Goal: Transaction & Acquisition: Obtain resource

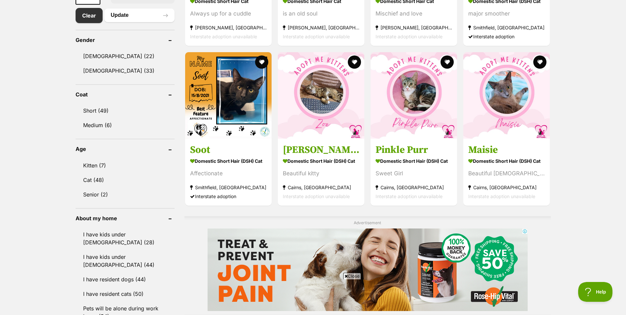
scroll to position [132, 0]
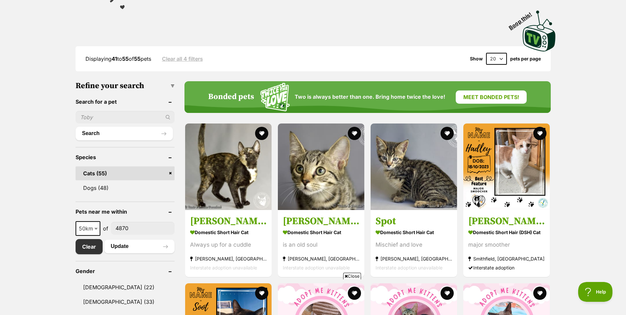
click at [499, 59] on select "20 40 60" at bounding box center [496, 59] width 21 height 12
select select "60"
click at [486, 53] on select "20 40 60" at bounding box center [496, 59] width 21 height 12
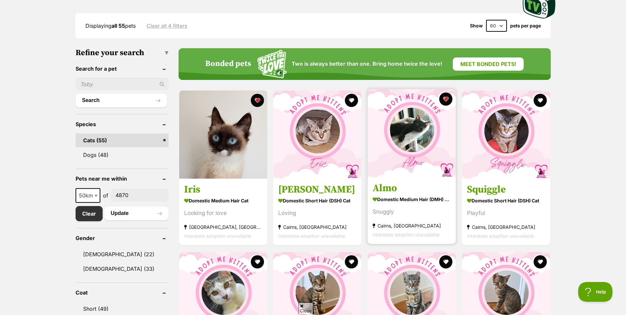
click at [424, 146] on img at bounding box center [412, 133] width 88 height 88
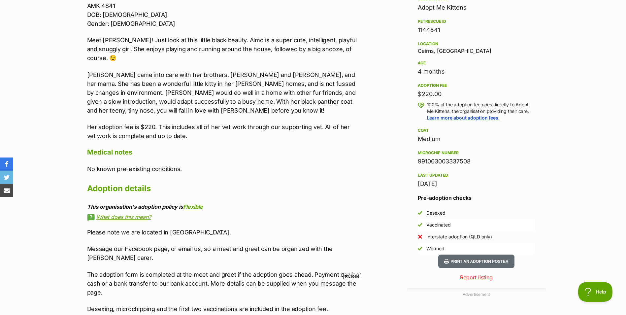
scroll to position [495, 0]
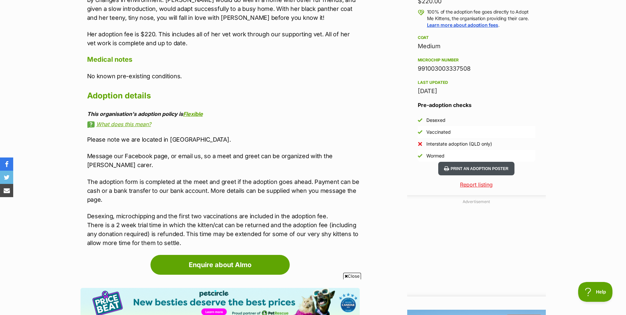
click at [476, 166] on button "Print an adoption poster" at bounding box center [476, 169] width 76 height 14
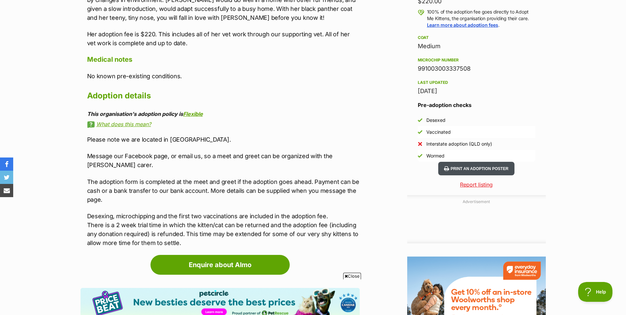
scroll to position [0, 0]
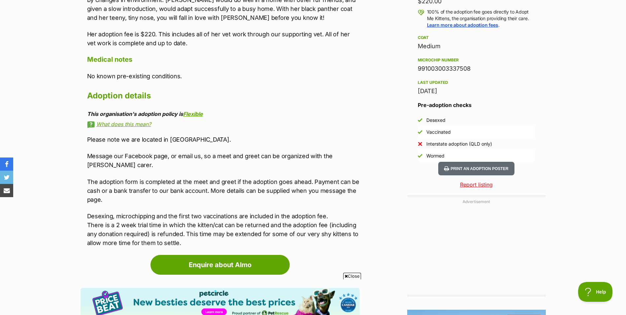
click at [245, 135] on p "Please note we are located in [GEOGRAPHIC_DATA]." at bounding box center [223, 139] width 273 height 9
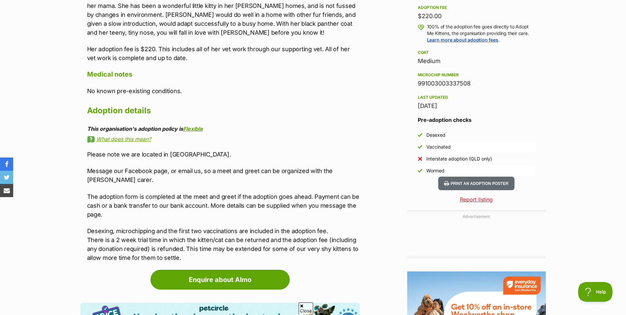
scroll to position [561, 0]
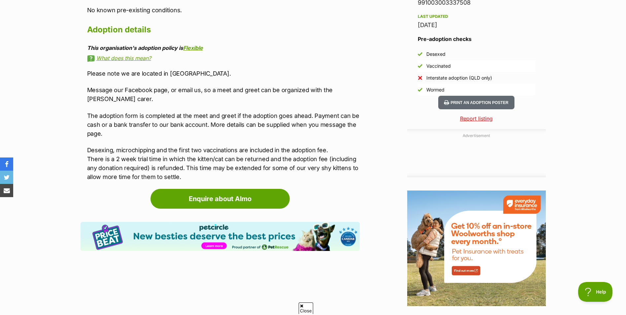
click at [250, 180] on article "Advertisement Adoption information I've been adopted! This pet is no longer ava…" at bounding box center [220, 61] width 279 height 517
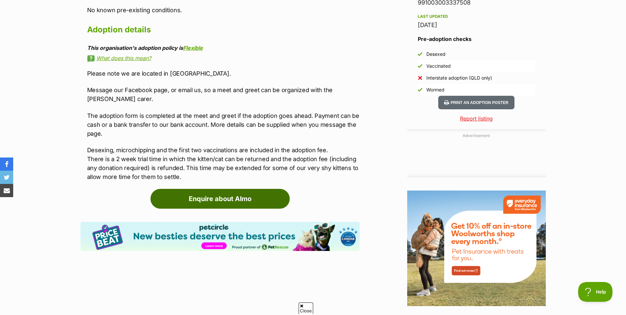
scroll to position [0, 0]
click at [248, 191] on link "Enquire about Almo" at bounding box center [219, 199] width 139 height 20
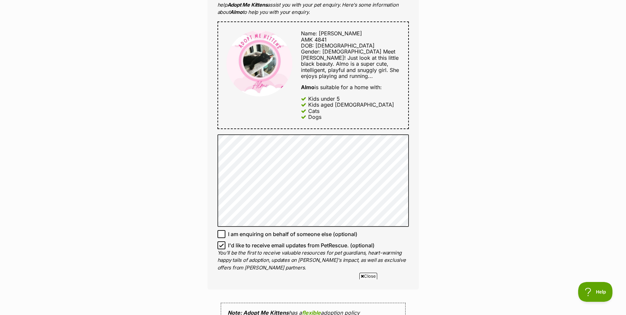
click at [410, 150] on div "Full name Summer Brown Email We require this to be able to send you communicati…" at bounding box center [313, 67] width 211 height 443
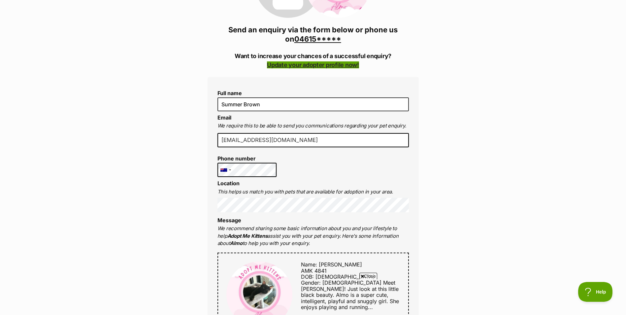
click at [305, 63] on link "Update your adopter profile now!" at bounding box center [313, 64] width 92 height 7
